Goal: Task Accomplishment & Management: Manage account settings

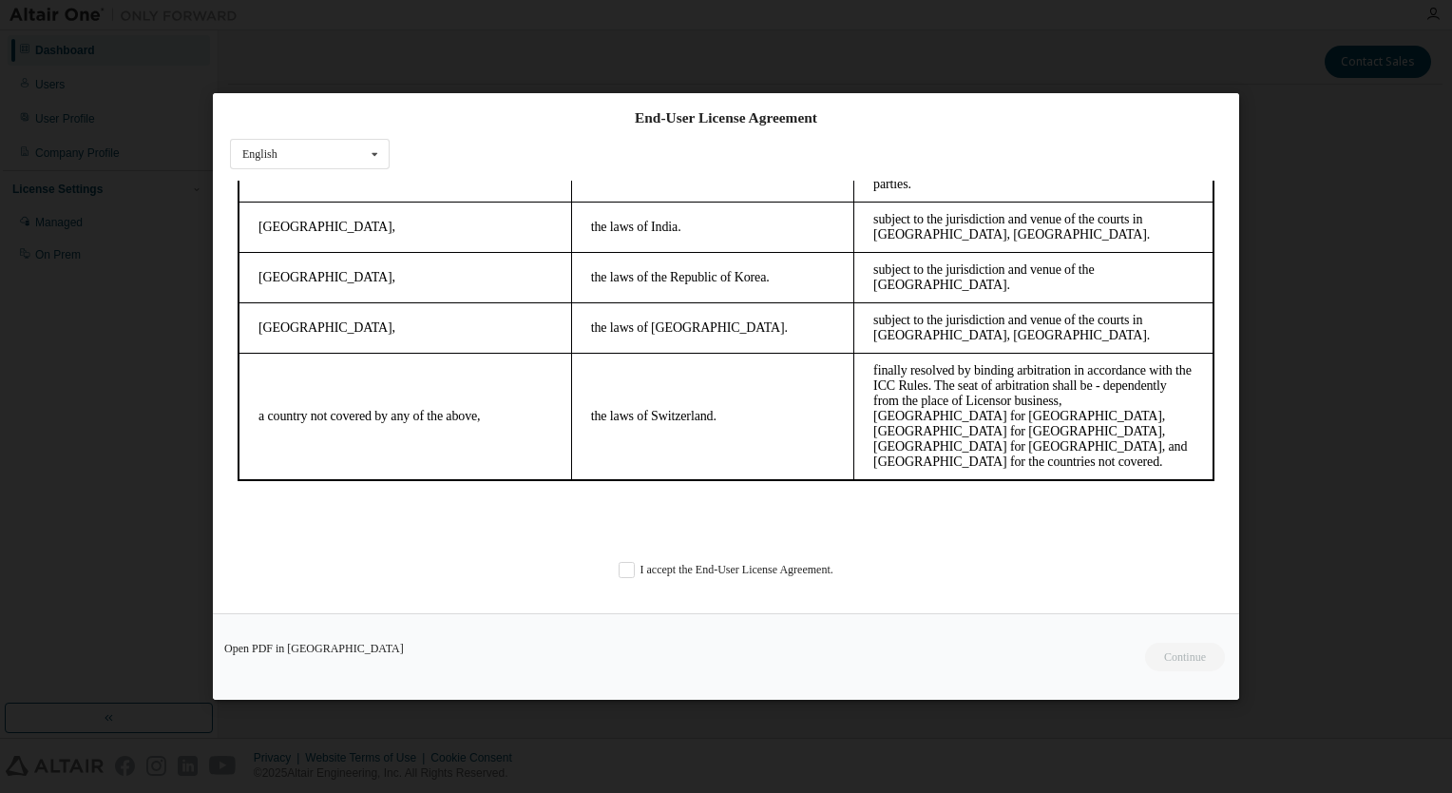
scroll to position [5294, 0]
click at [619, 570] on label "I accept the End-User License Agreement." at bounding box center [726, 569] width 215 height 16
click at [1175, 656] on button "Continue" at bounding box center [1184, 657] width 82 height 29
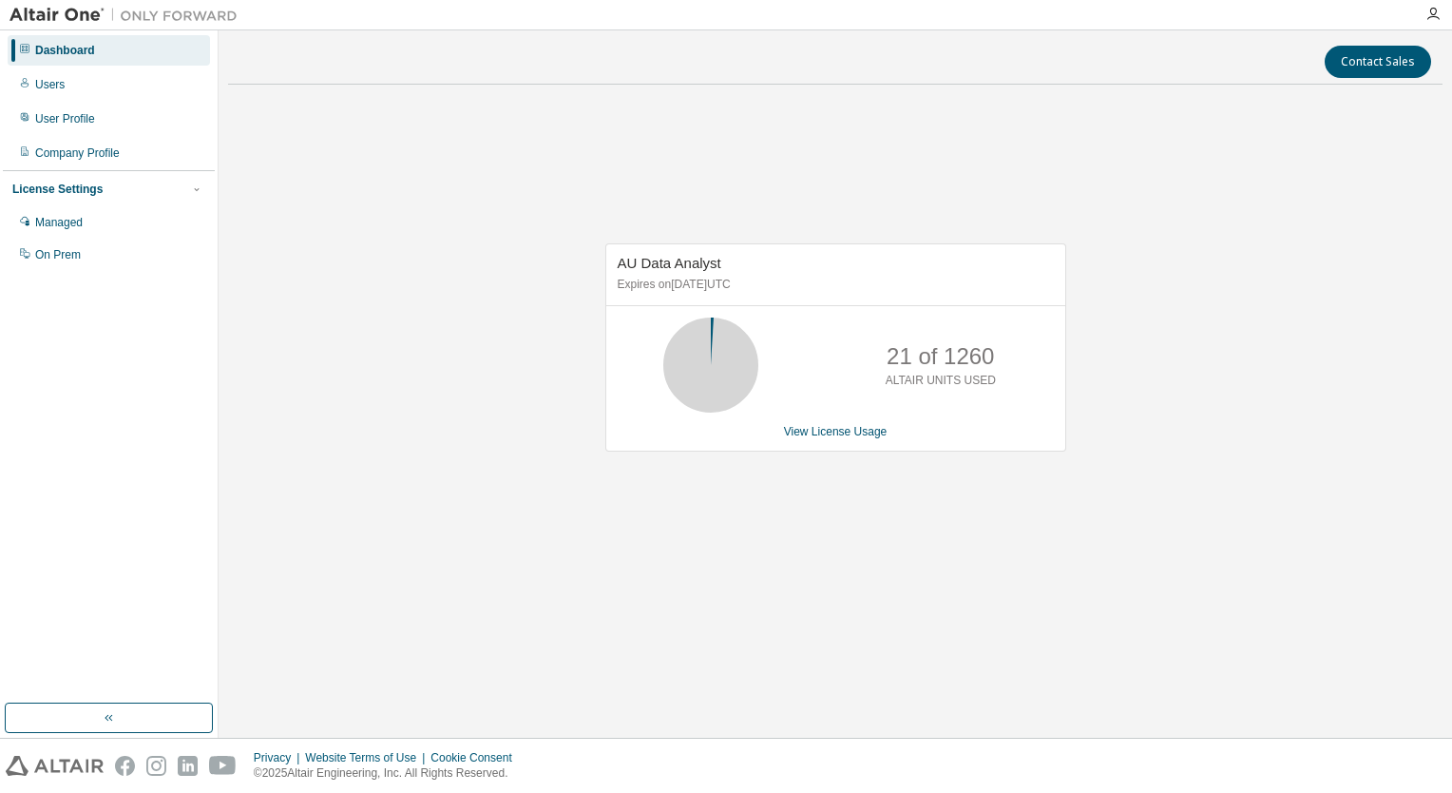
click at [58, 219] on div "Managed" at bounding box center [59, 222] width 48 height 15
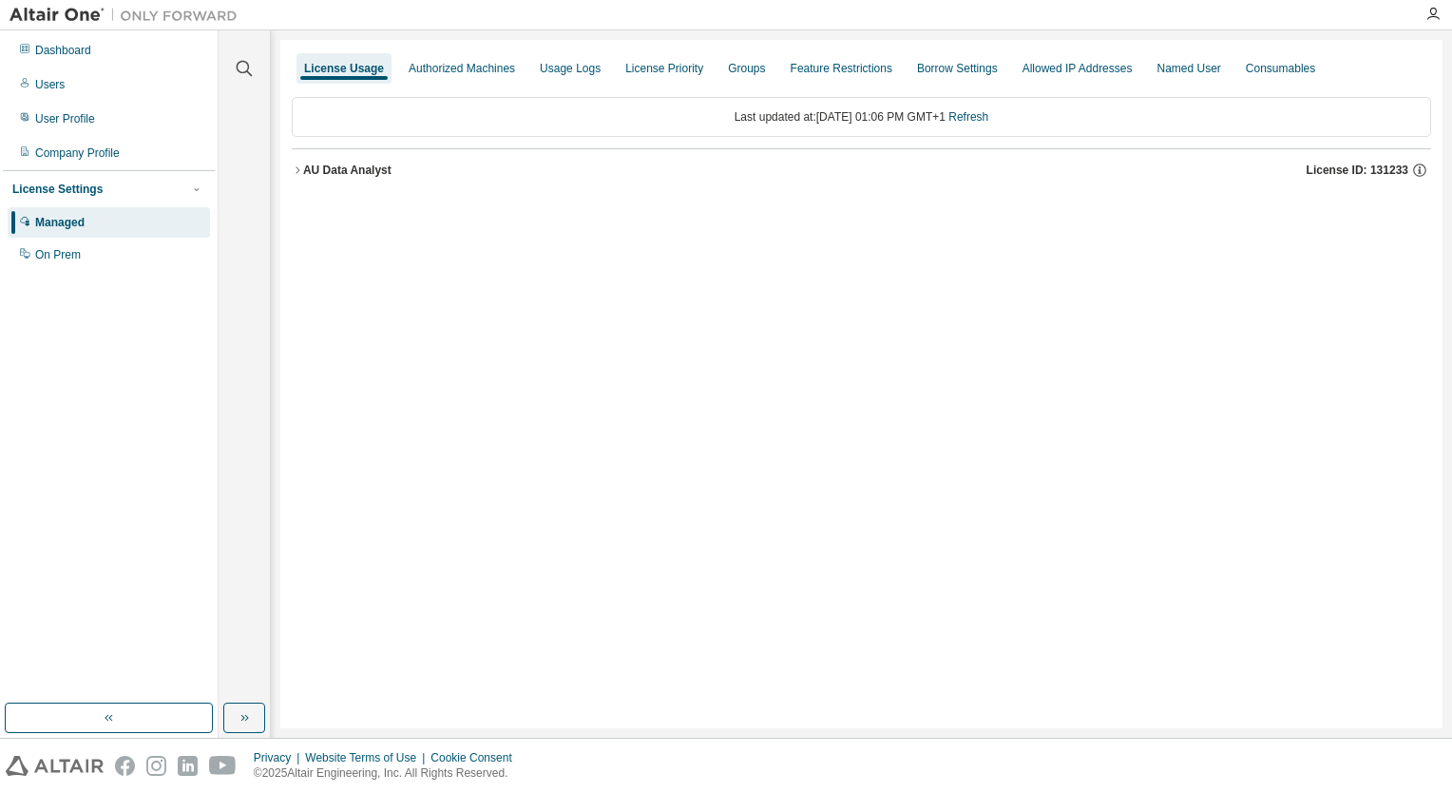
click at [80, 49] on div "Dashboard" at bounding box center [63, 50] width 56 height 15
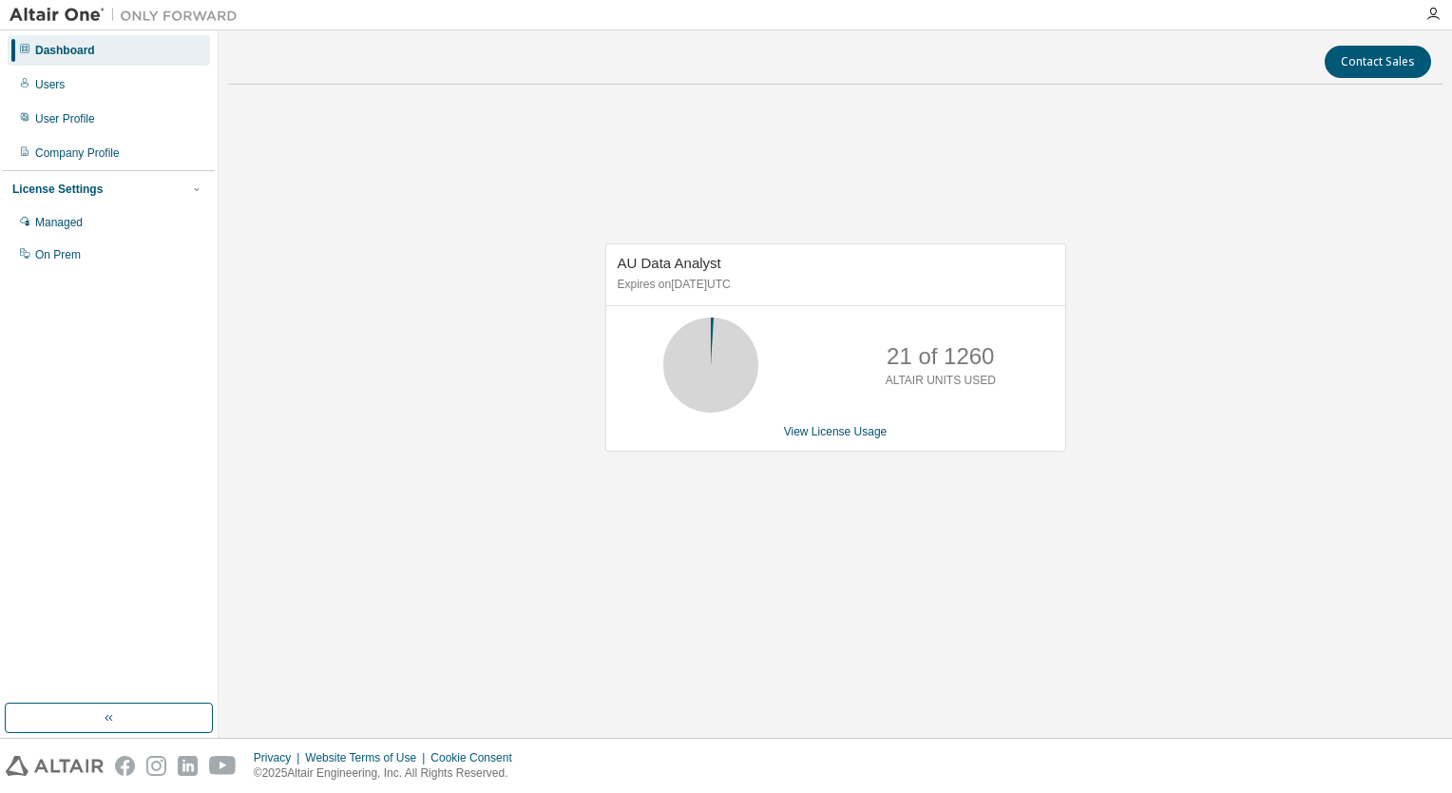
click at [837, 432] on link "View License Usage" at bounding box center [836, 431] width 104 height 13
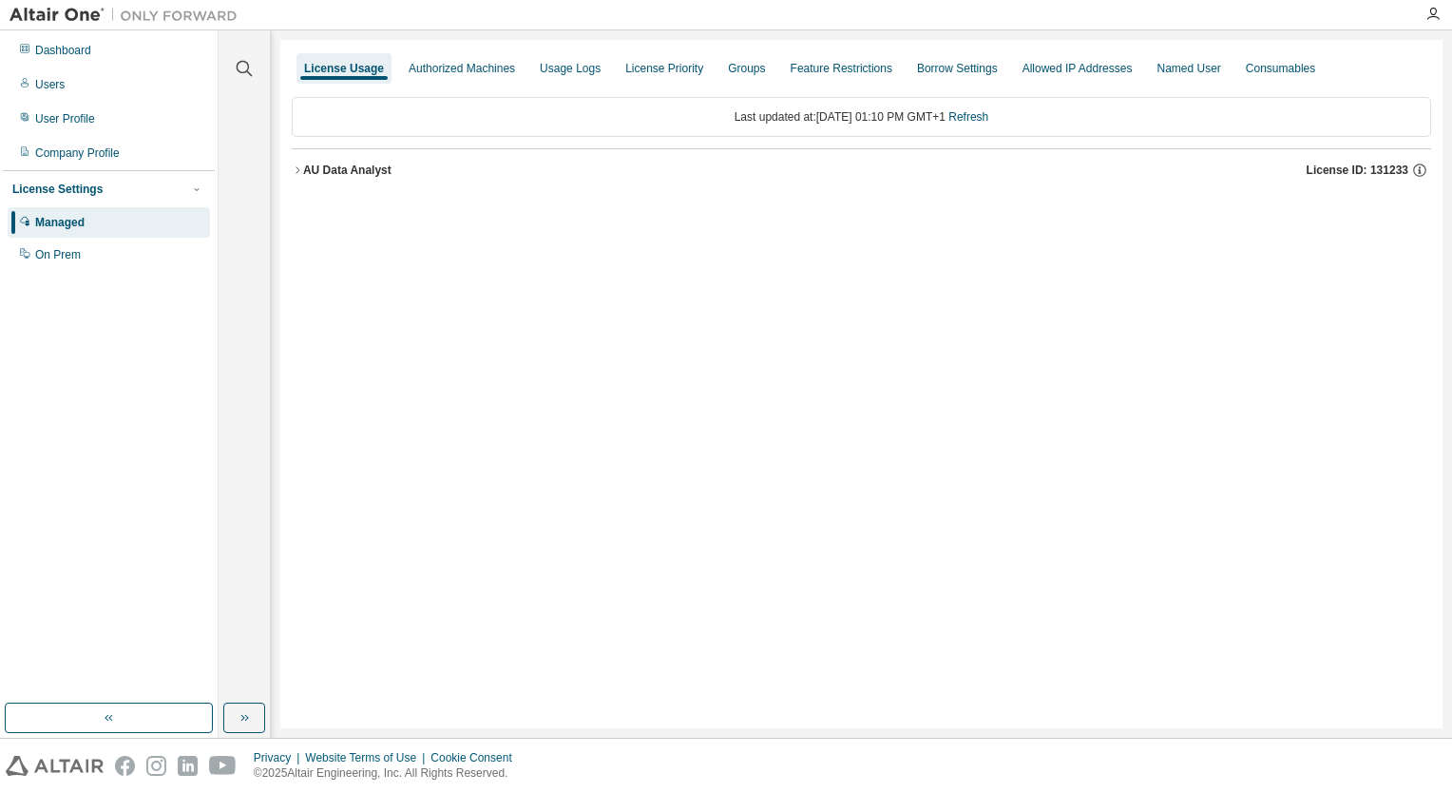
click at [489, 74] on div "Authorized Machines" at bounding box center [462, 68] width 106 height 15
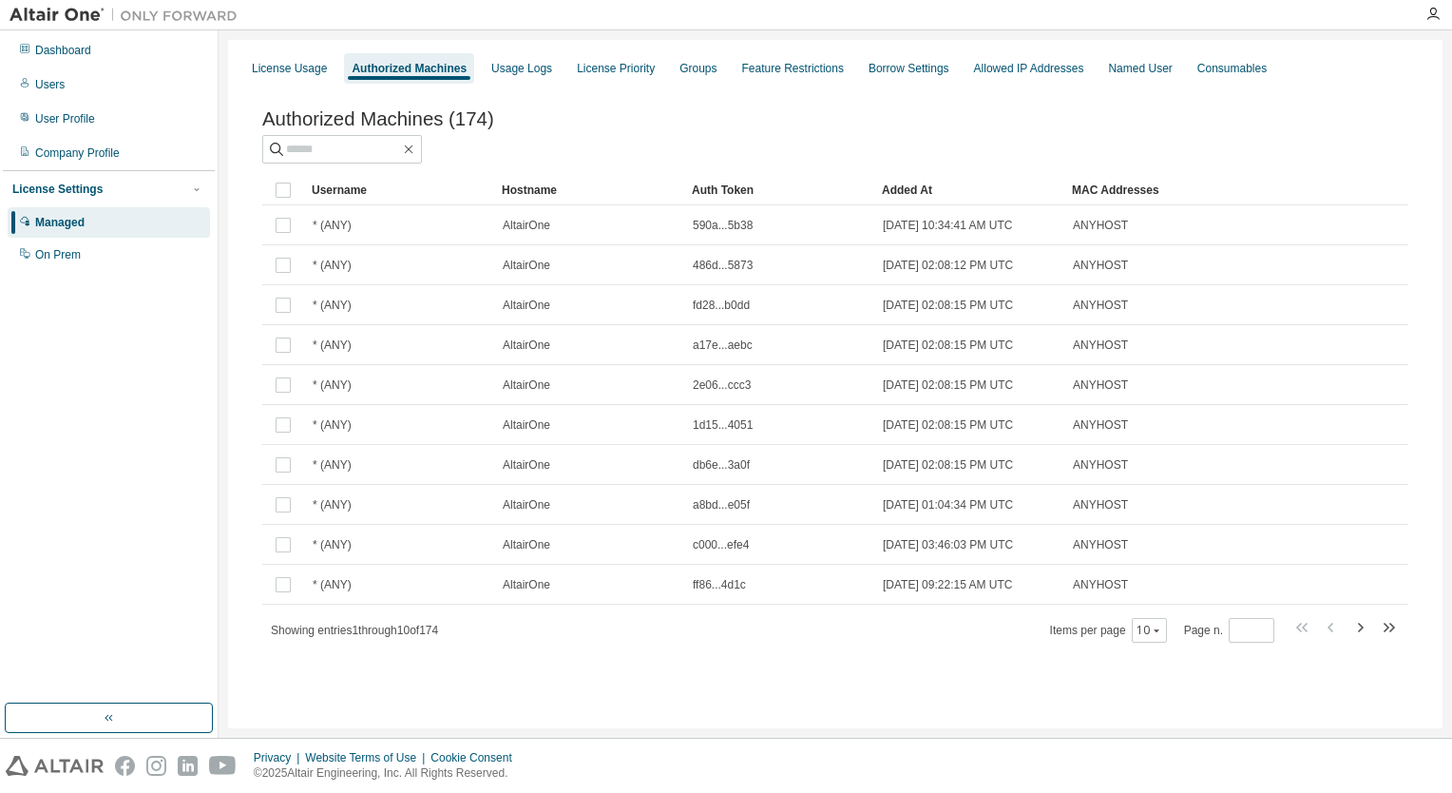
click at [519, 70] on div "Usage Logs" at bounding box center [521, 68] width 61 height 15
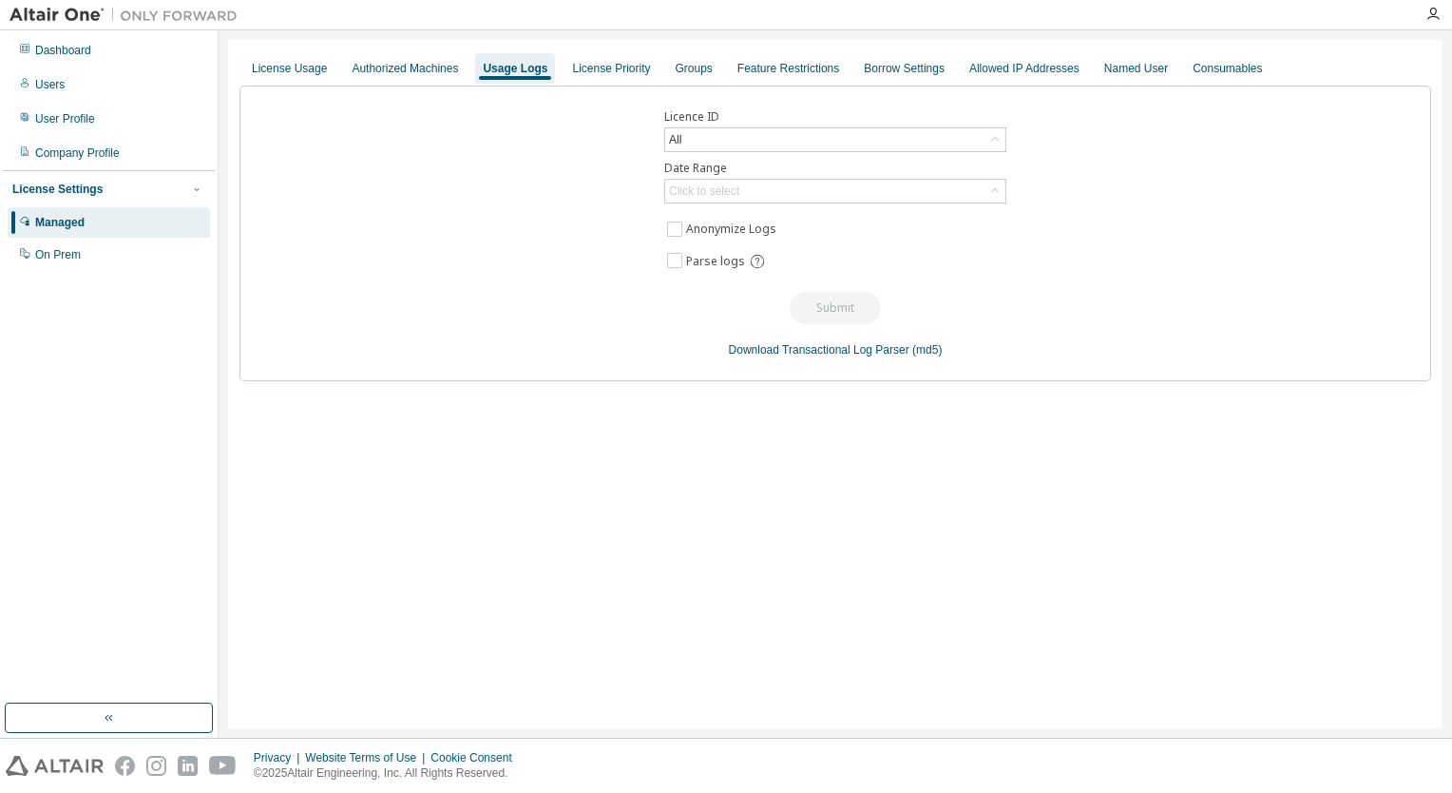
click at [616, 70] on div "License Priority" at bounding box center [611, 68] width 78 height 15
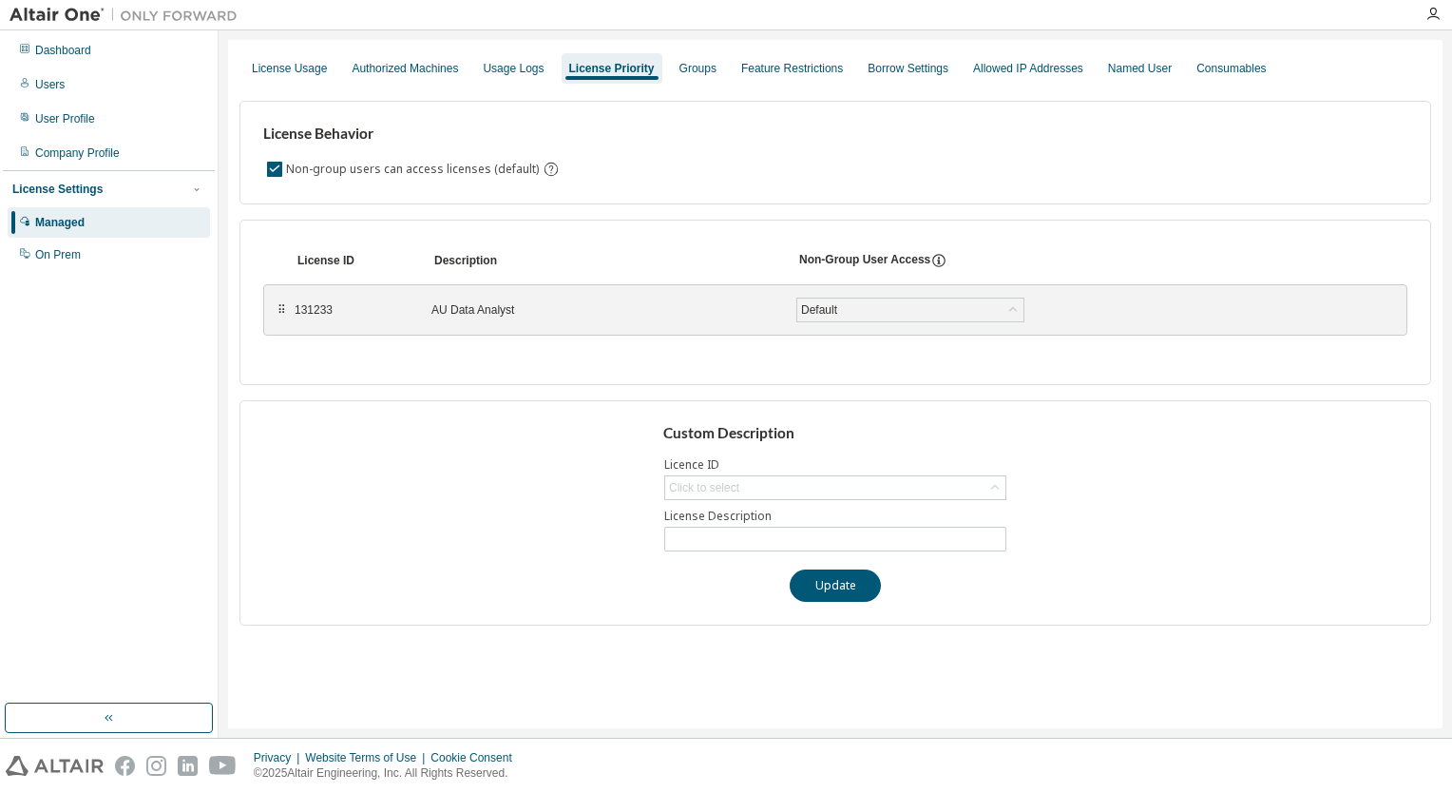
click at [703, 70] on div "Groups" at bounding box center [698, 68] width 37 height 15
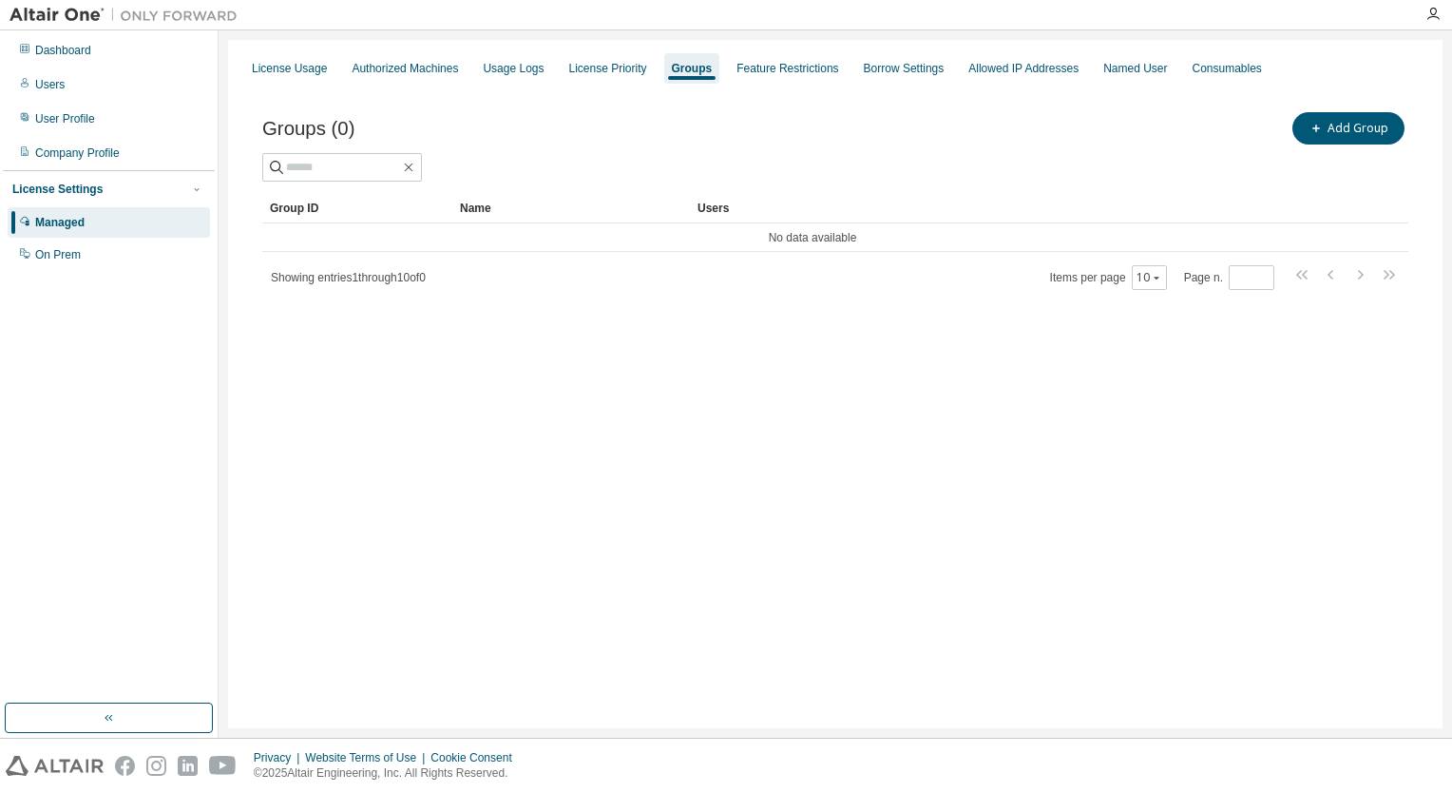
click at [530, 70] on div "Usage Logs" at bounding box center [513, 68] width 61 height 15
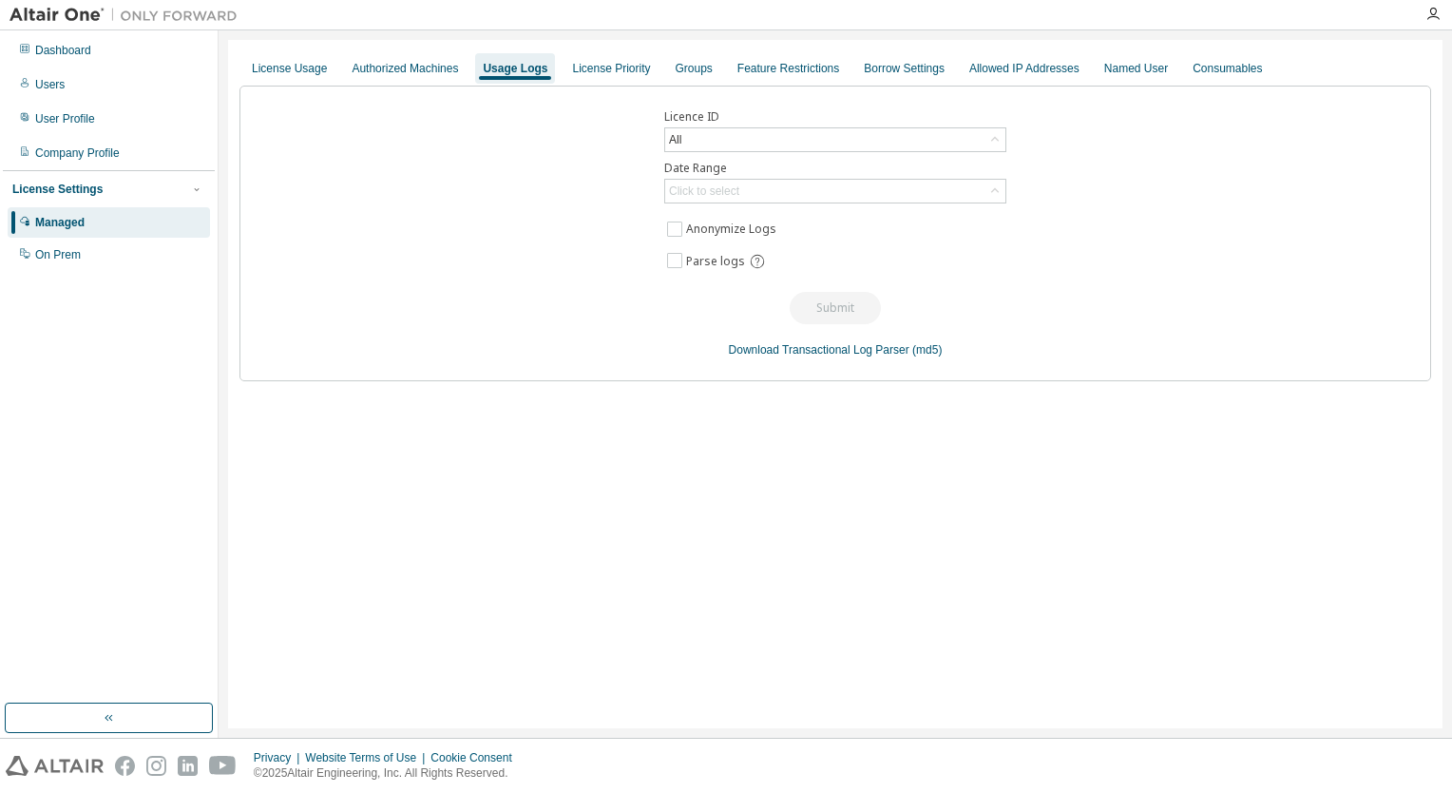
click at [317, 72] on div "License Usage" at bounding box center [289, 68] width 75 height 15
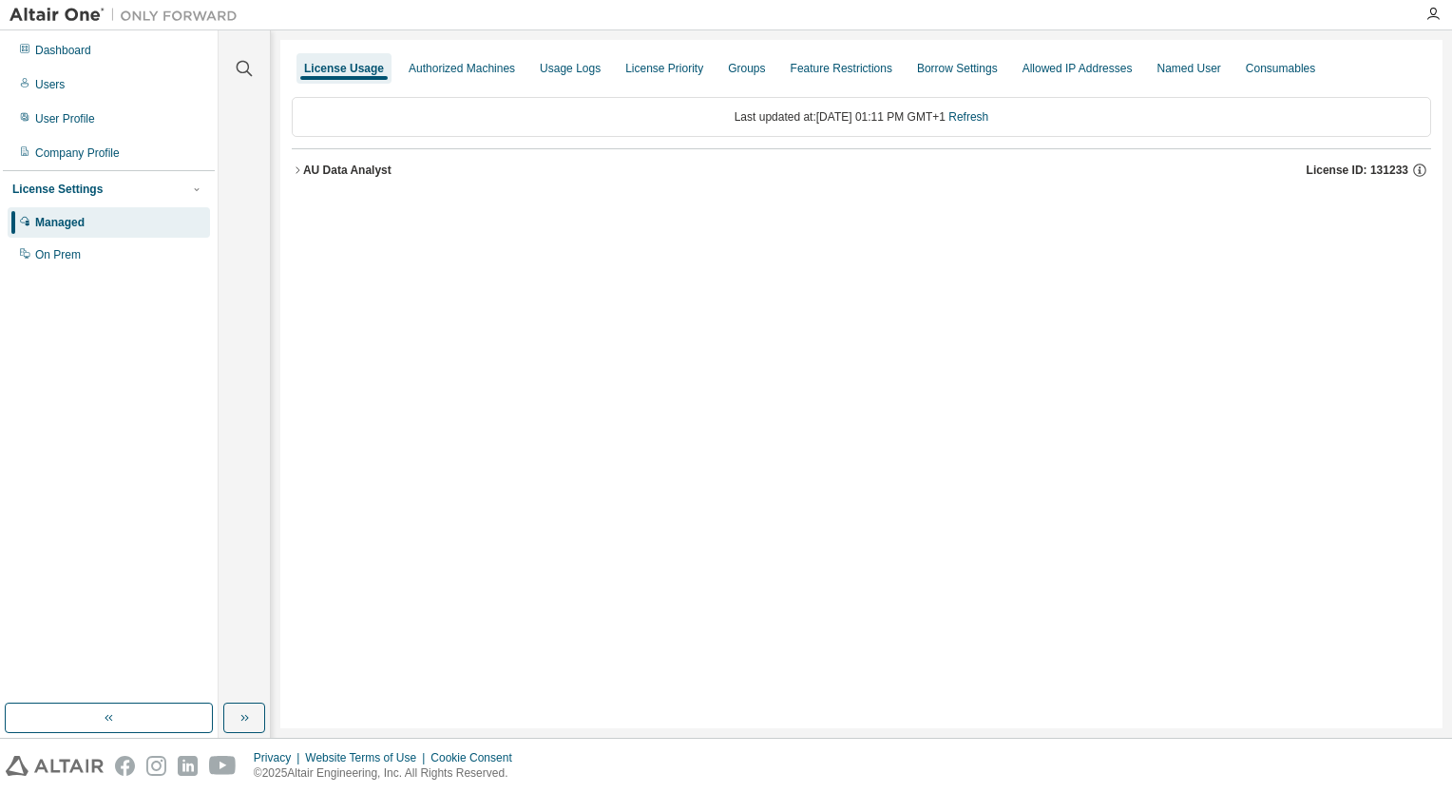
click at [298, 167] on icon "button" at bounding box center [297, 169] width 11 height 11
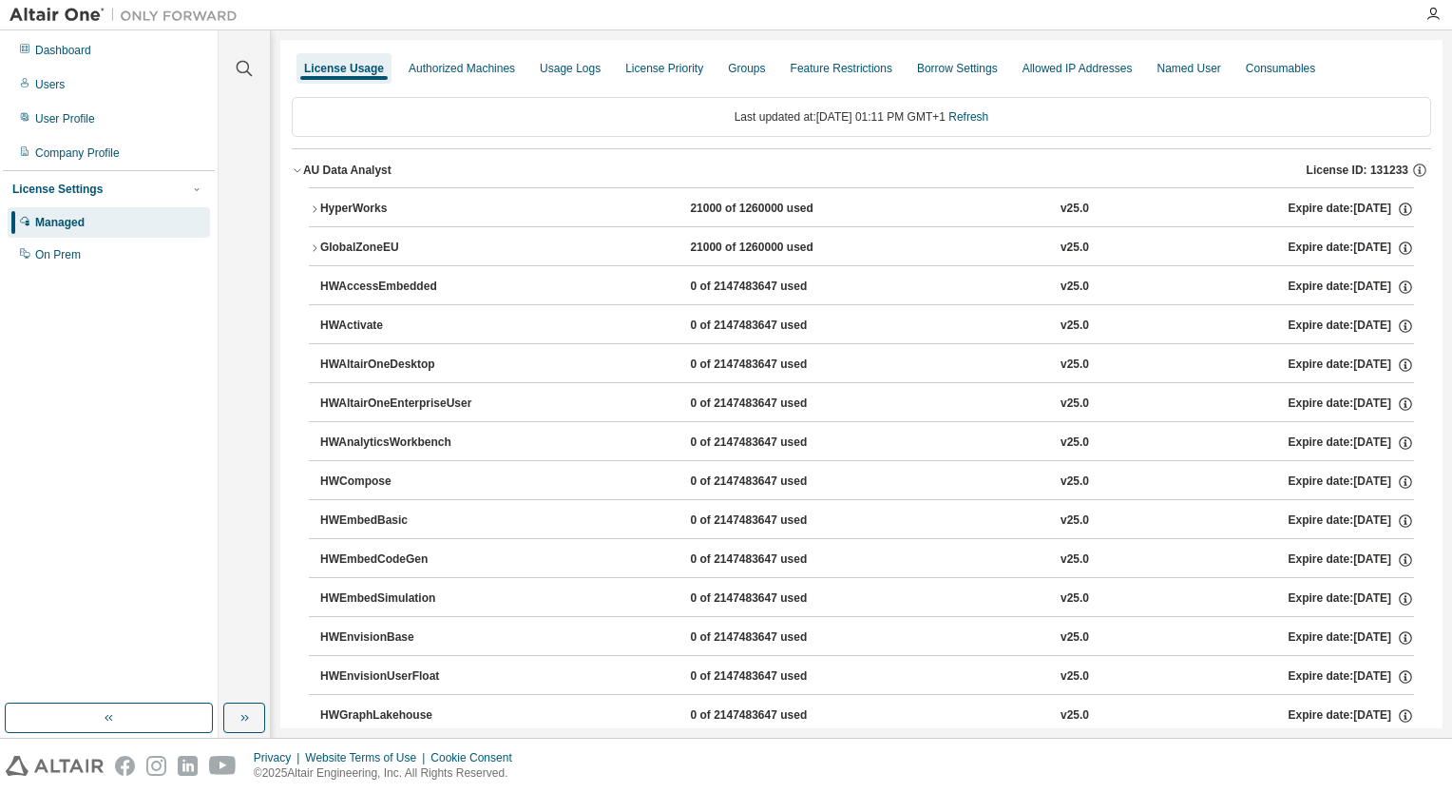
click at [316, 214] on icon "button" at bounding box center [314, 208] width 11 height 11
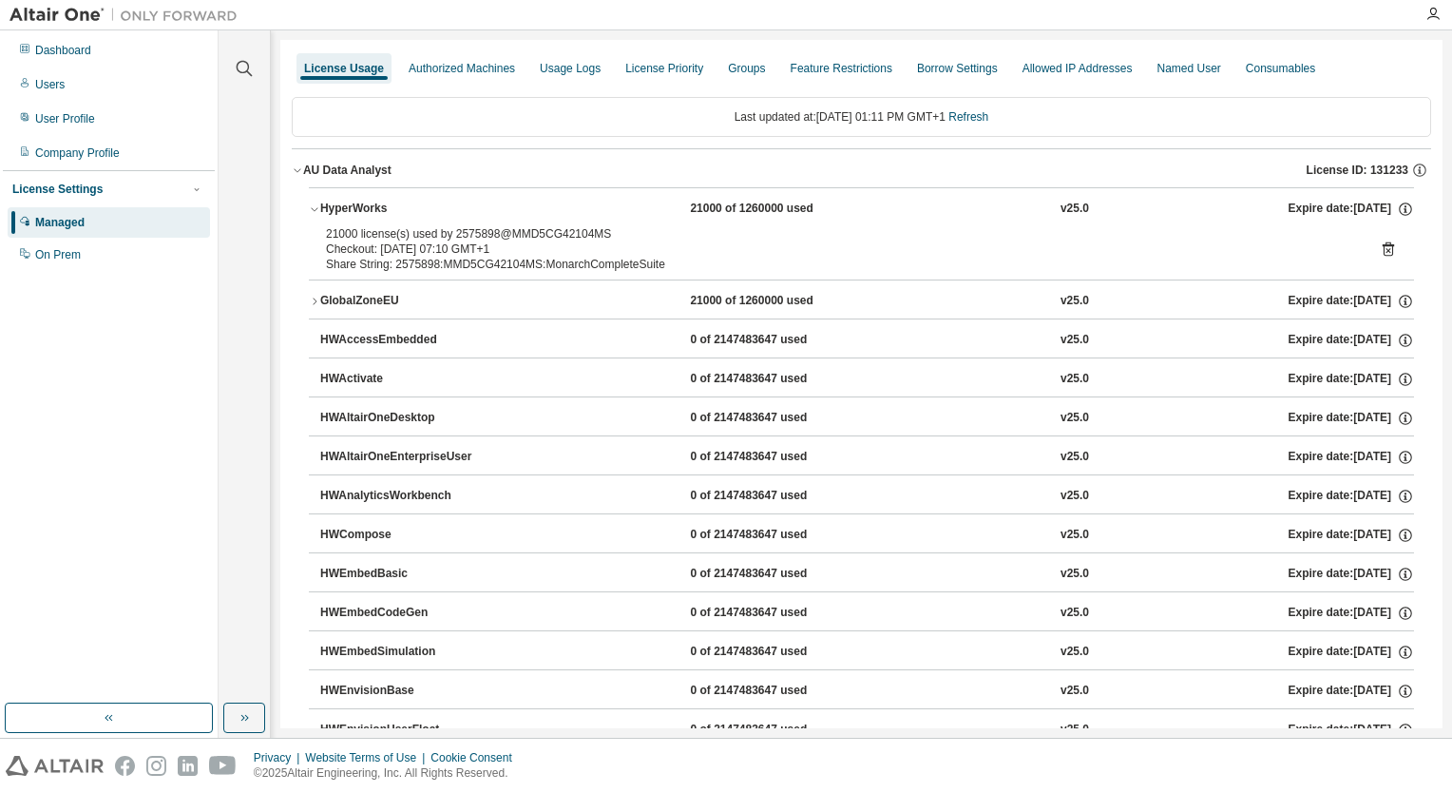
click at [317, 302] on icon "button" at bounding box center [314, 301] width 11 height 11
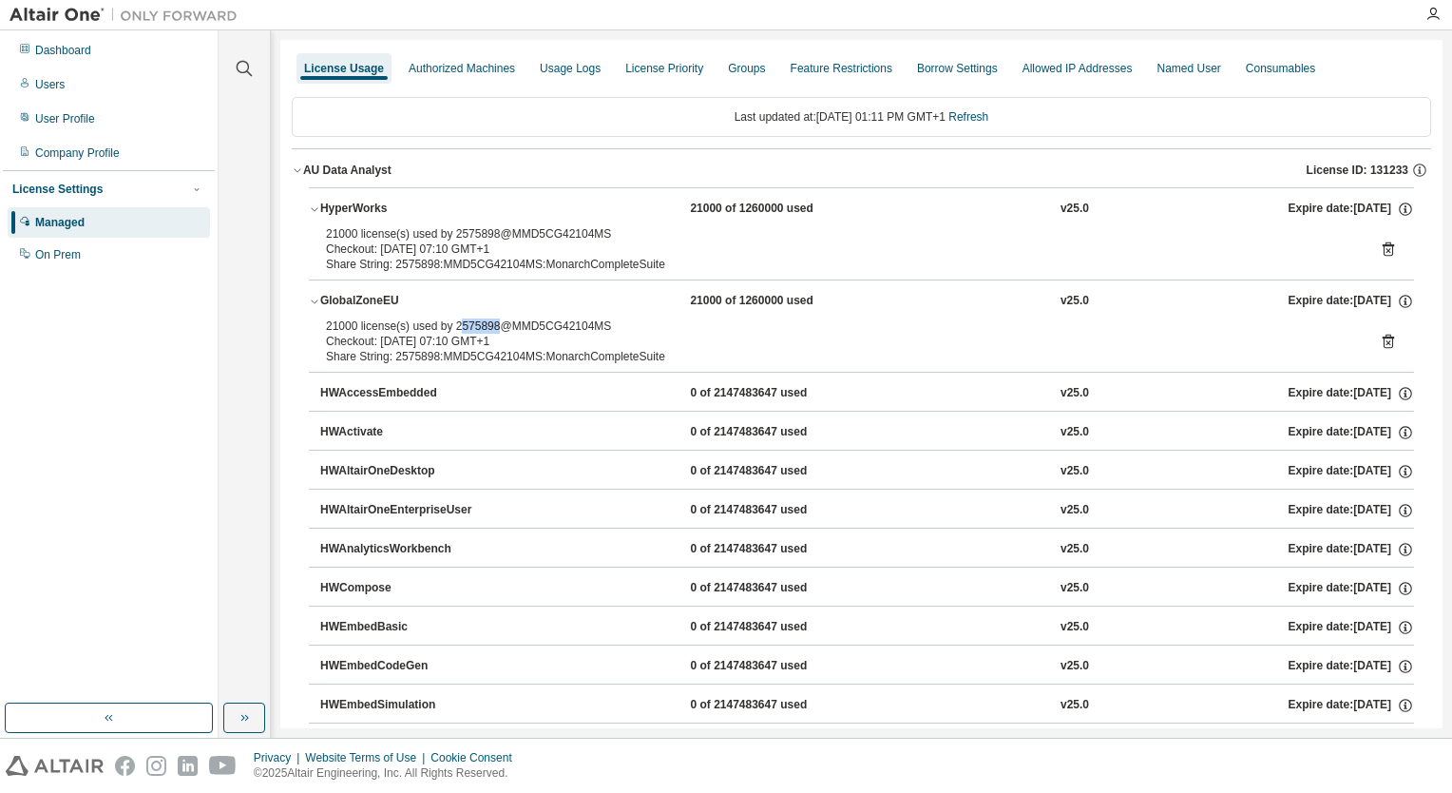
drag, startPoint x: 492, startPoint y: 329, endPoint x: 465, endPoint y: 321, distance: 28.6
click at [452, 325] on div "21000 license(s) used by 2575898@MMD5CG42104MS" at bounding box center [839, 325] width 1026 height 15
copy div "2575898"
click at [65, 120] on div "User Profile" at bounding box center [65, 118] width 60 height 15
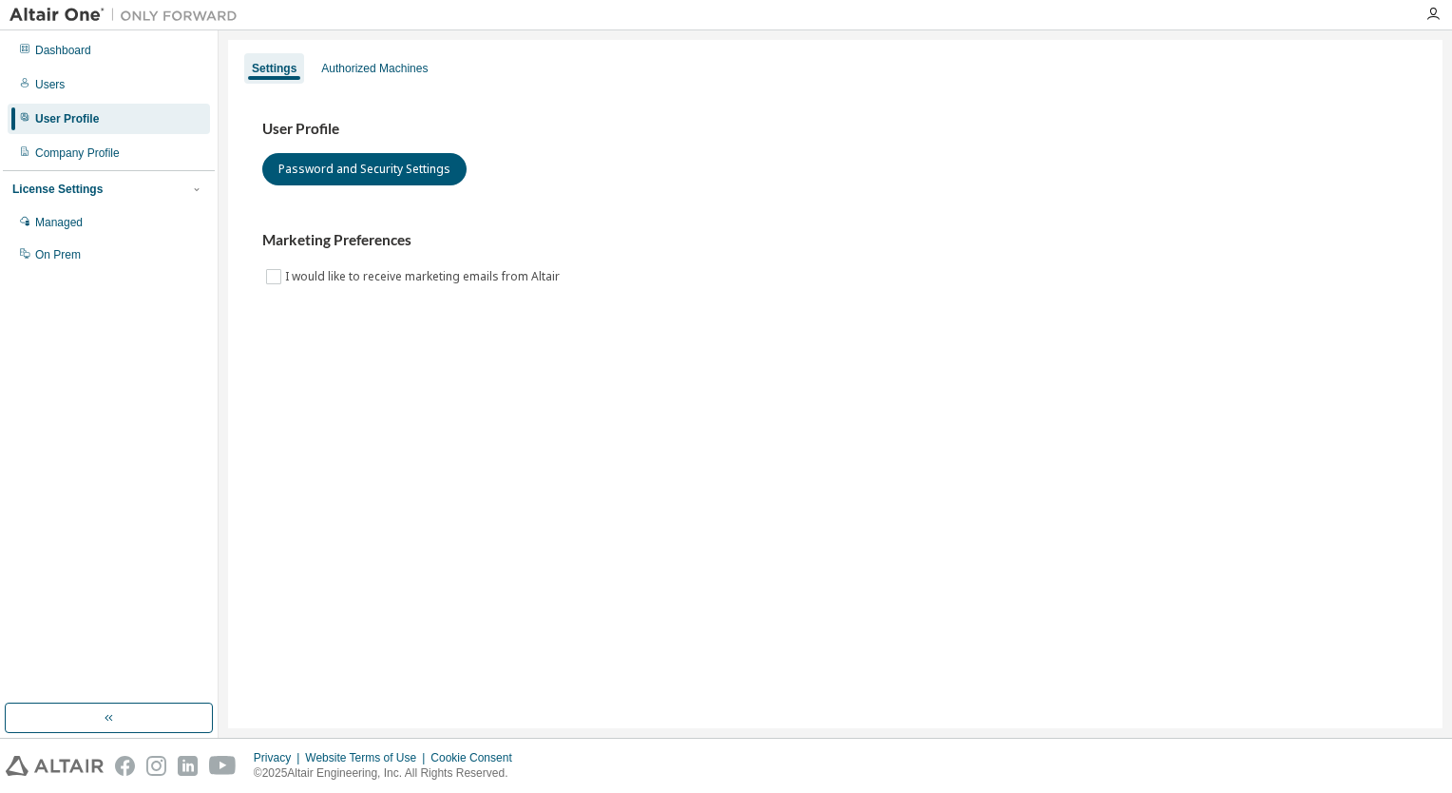
click at [48, 82] on div "Users" at bounding box center [49, 84] width 29 height 15
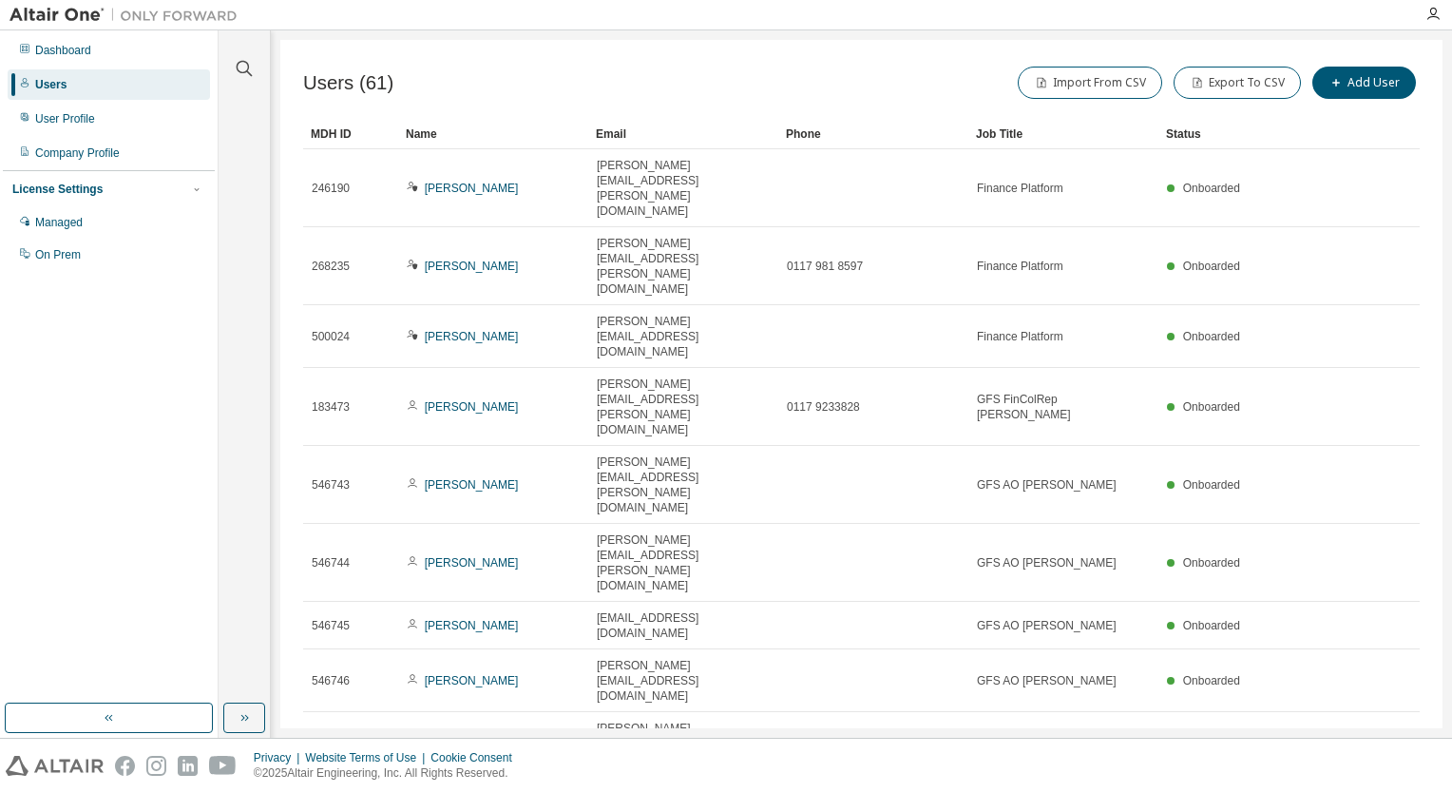
click at [1168, 621] on div "100" at bounding box center [1219, 629] width 152 height 23
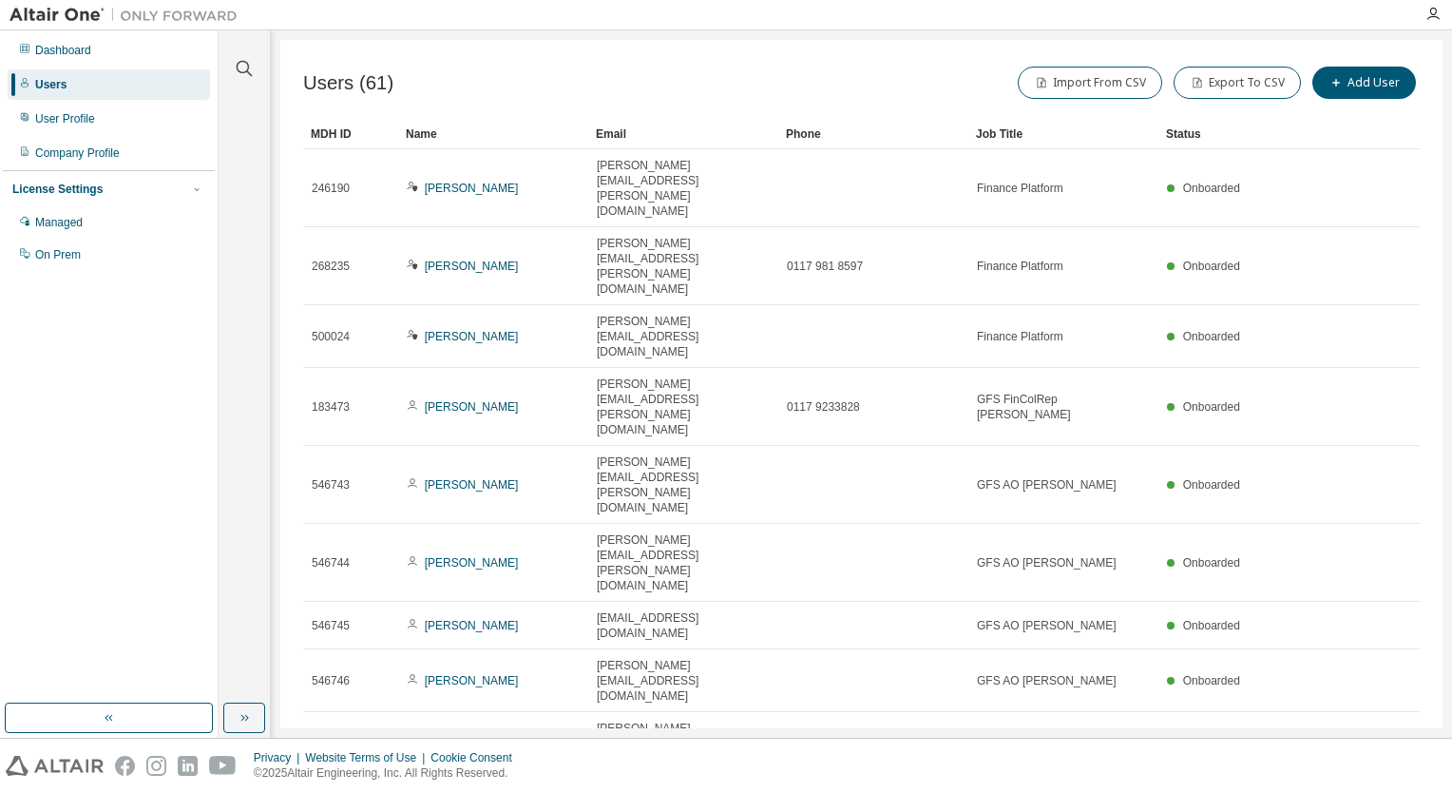
click at [441, 130] on div "Name" at bounding box center [493, 134] width 175 height 30
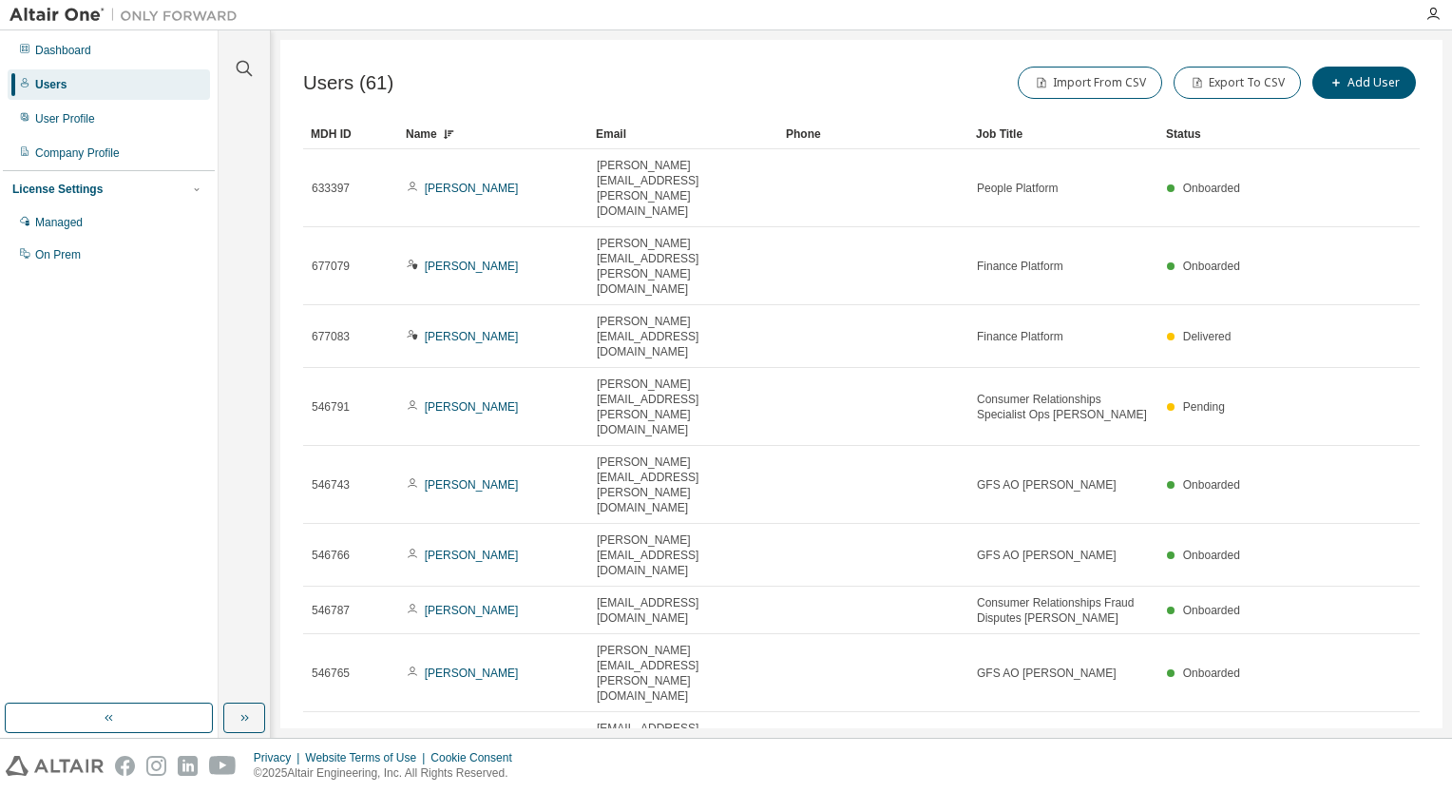
click at [428, 131] on div "Name" at bounding box center [493, 134] width 175 height 30
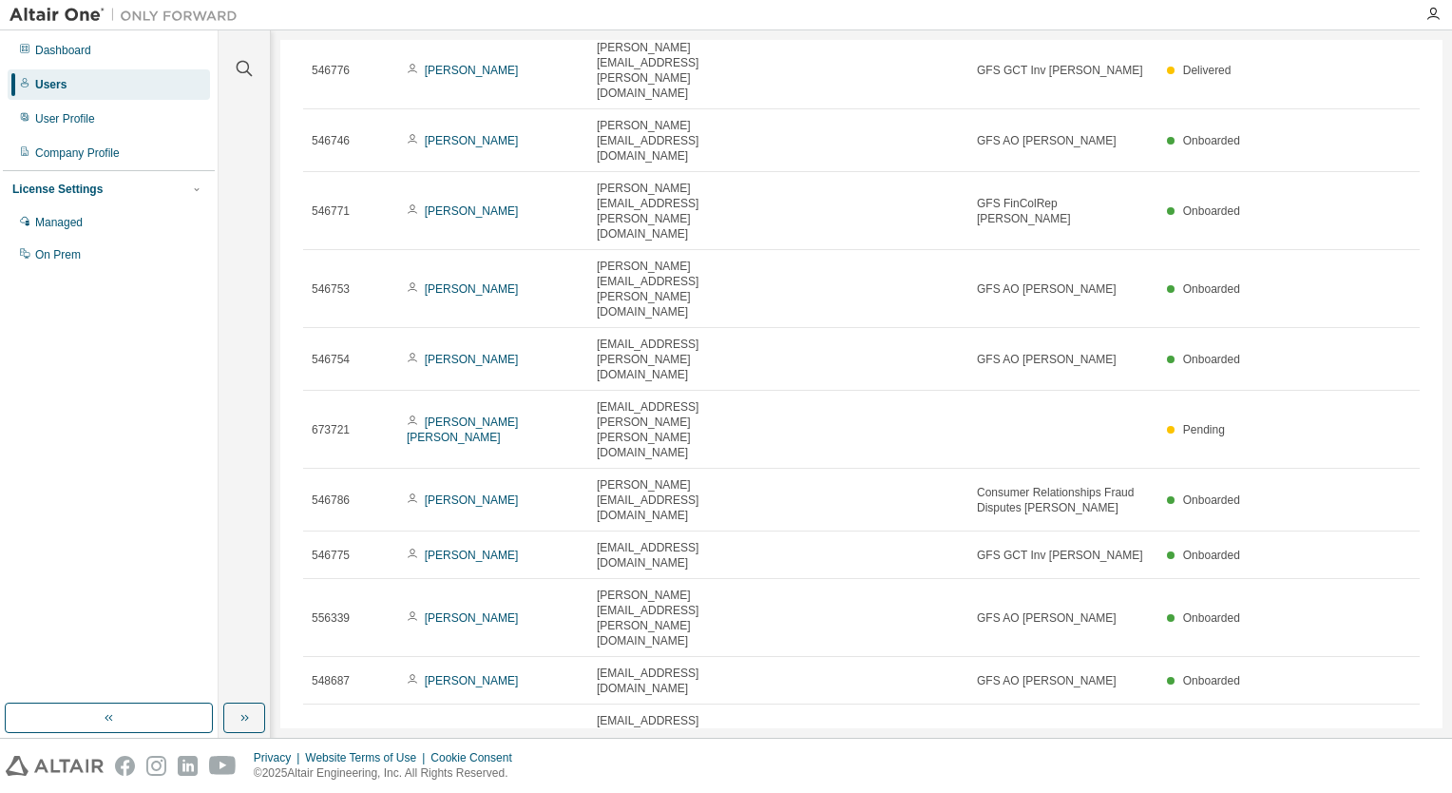
scroll to position [1361, 0]
